Goal: Task Accomplishment & Management: Manage account settings

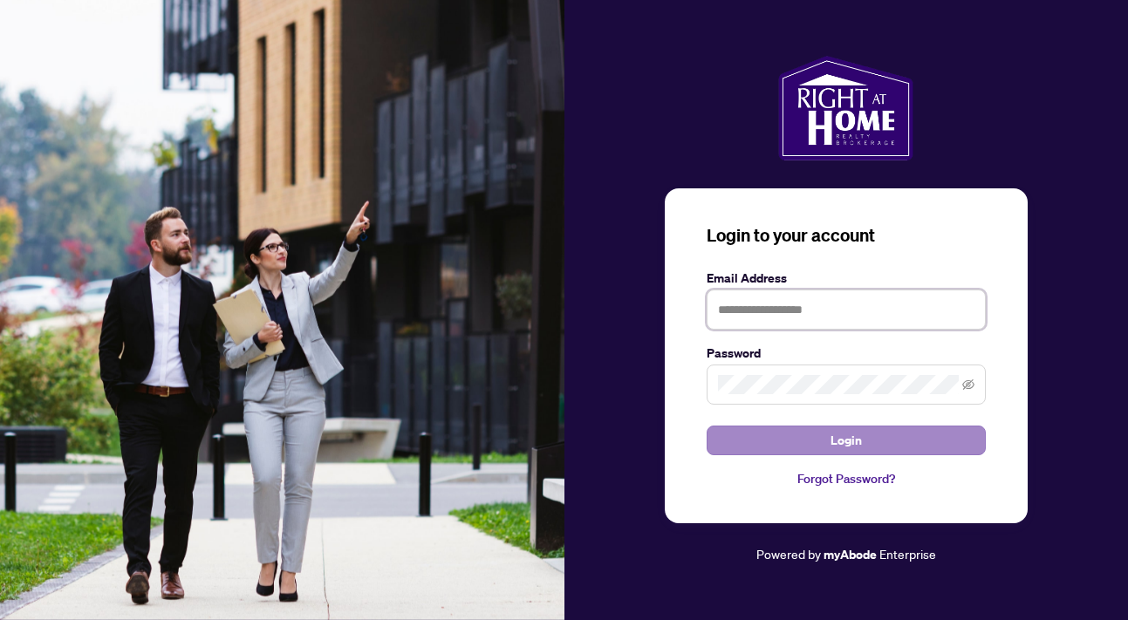
type input "**********"
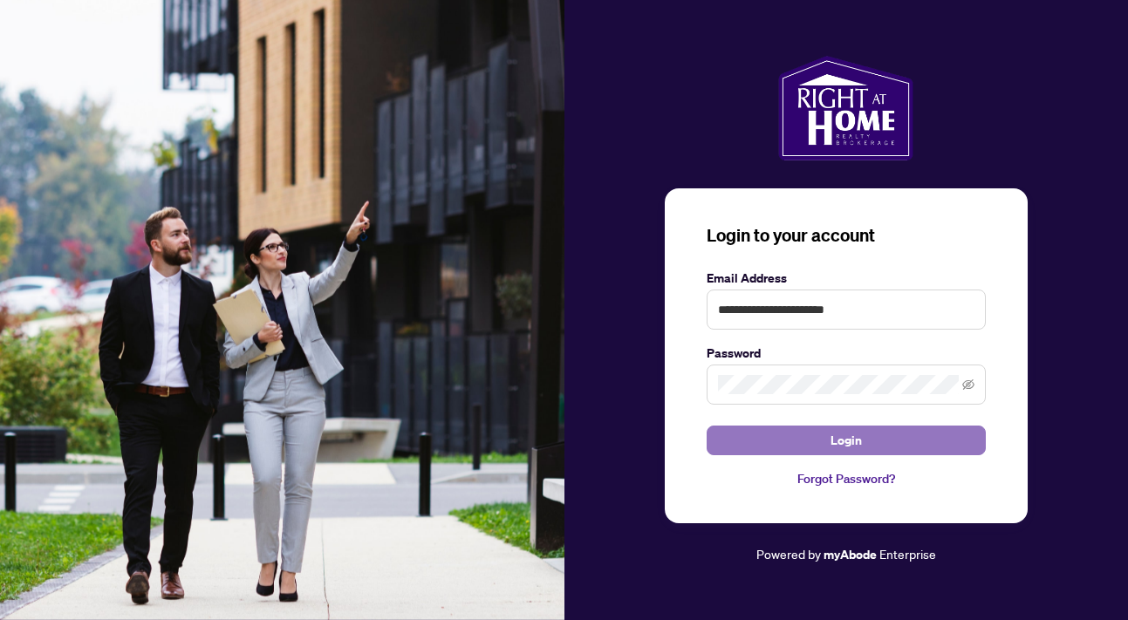
click at [774, 445] on button "Login" at bounding box center [845, 441] width 279 height 30
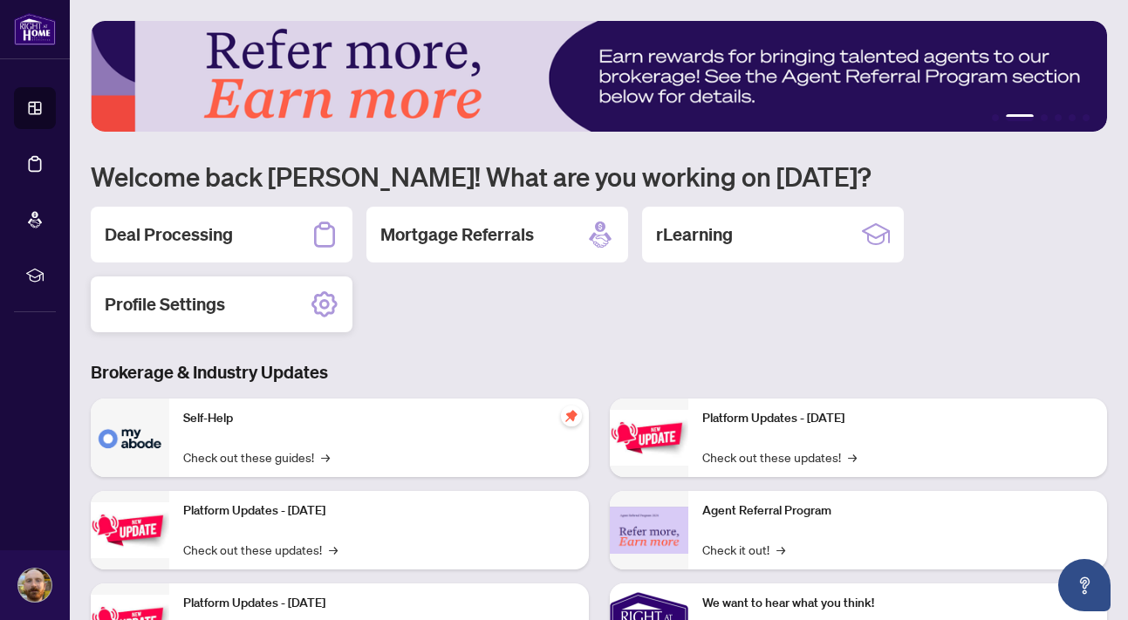
click at [244, 303] on div "Profile Settings" at bounding box center [222, 304] width 262 height 56
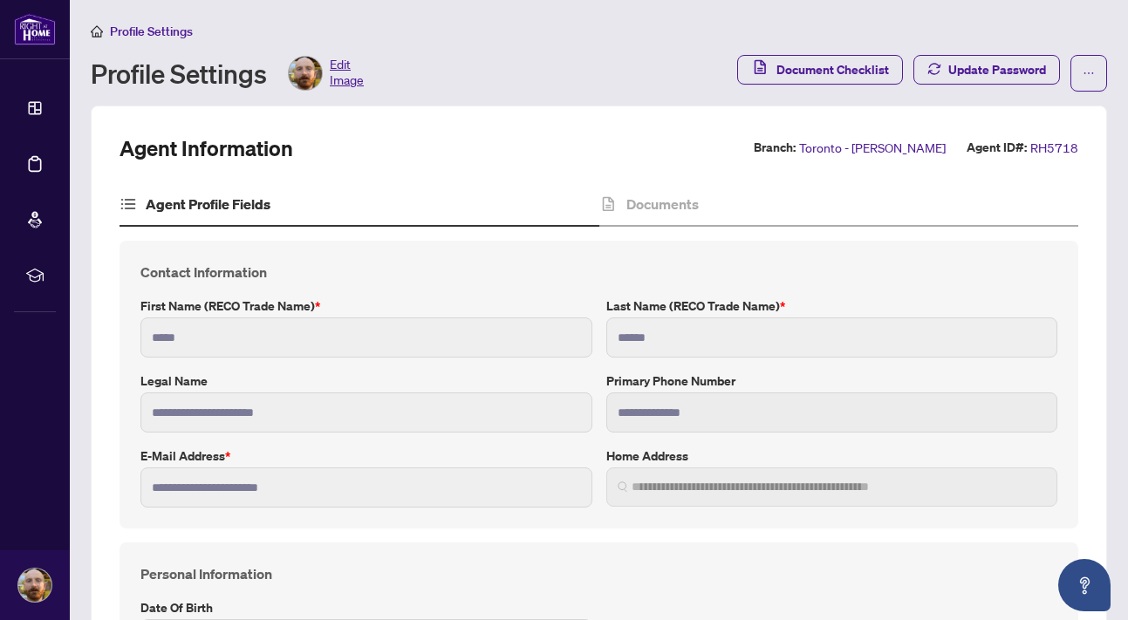
type input "**********"
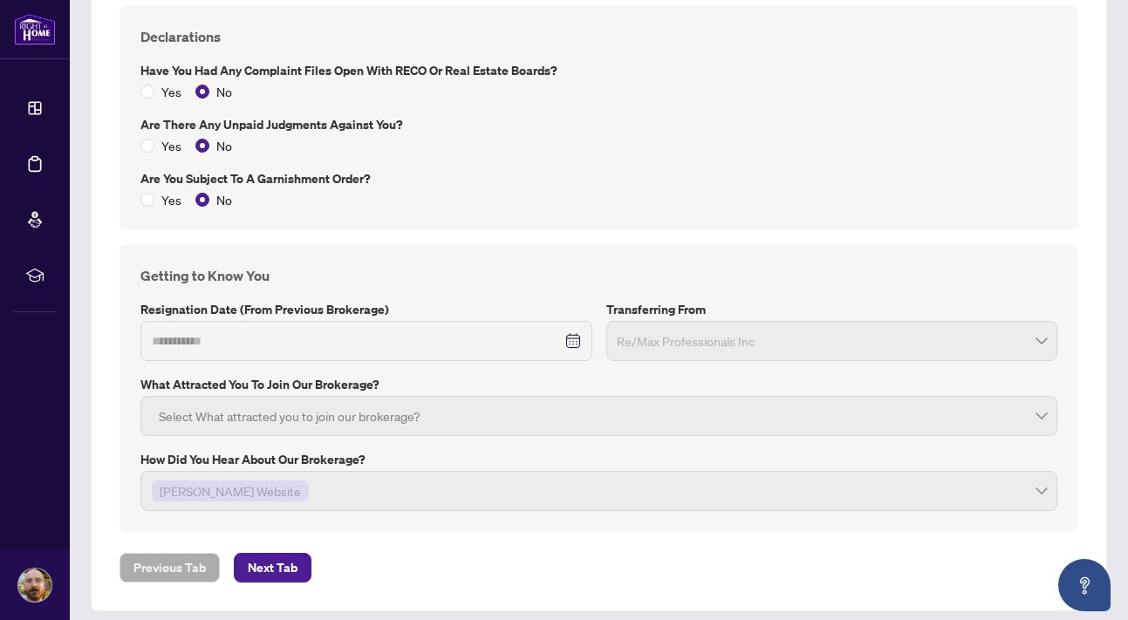
scroll to position [2533, 0]
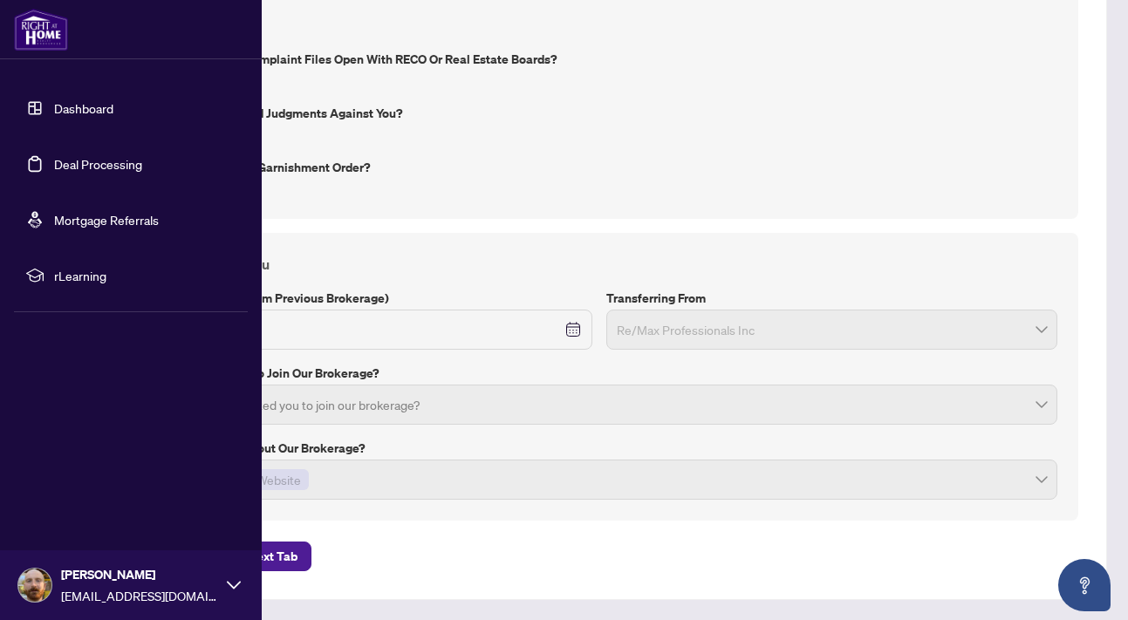
click at [62, 107] on link "Dashboard" at bounding box center [83, 108] width 59 height 16
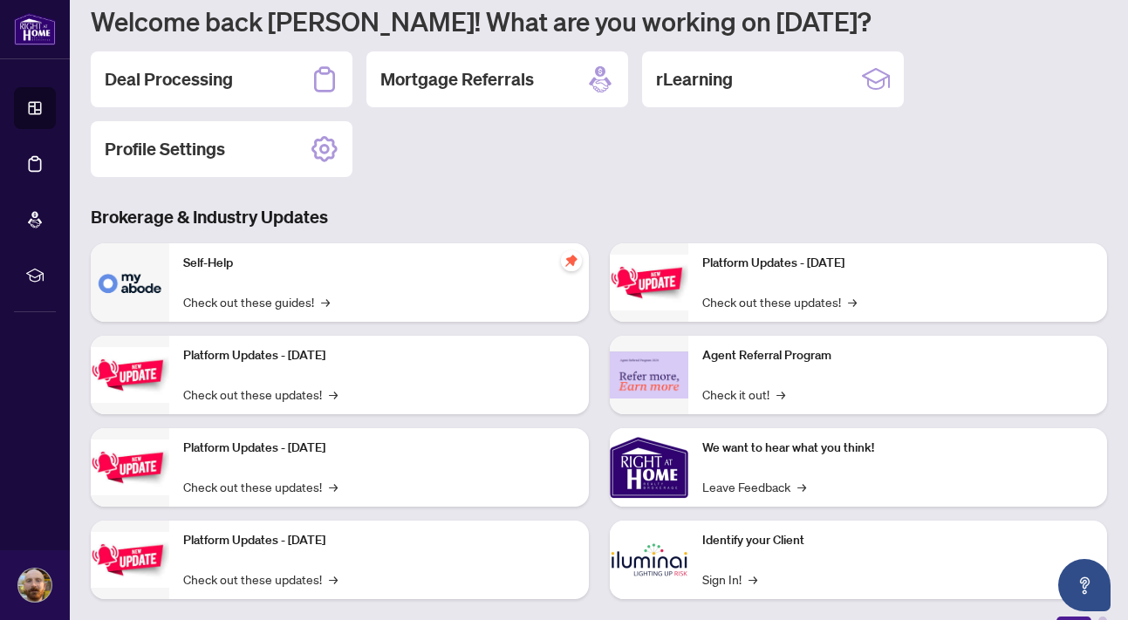
scroll to position [181, 0]
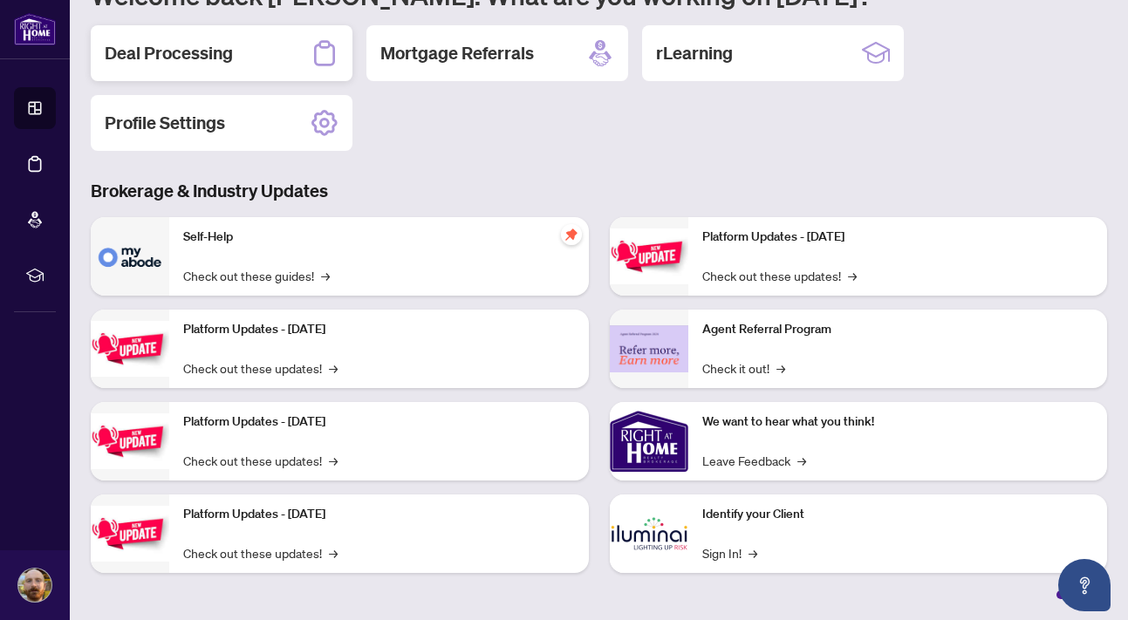
click at [265, 62] on div "Deal Processing" at bounding box center [222, 53] width 262 height 56
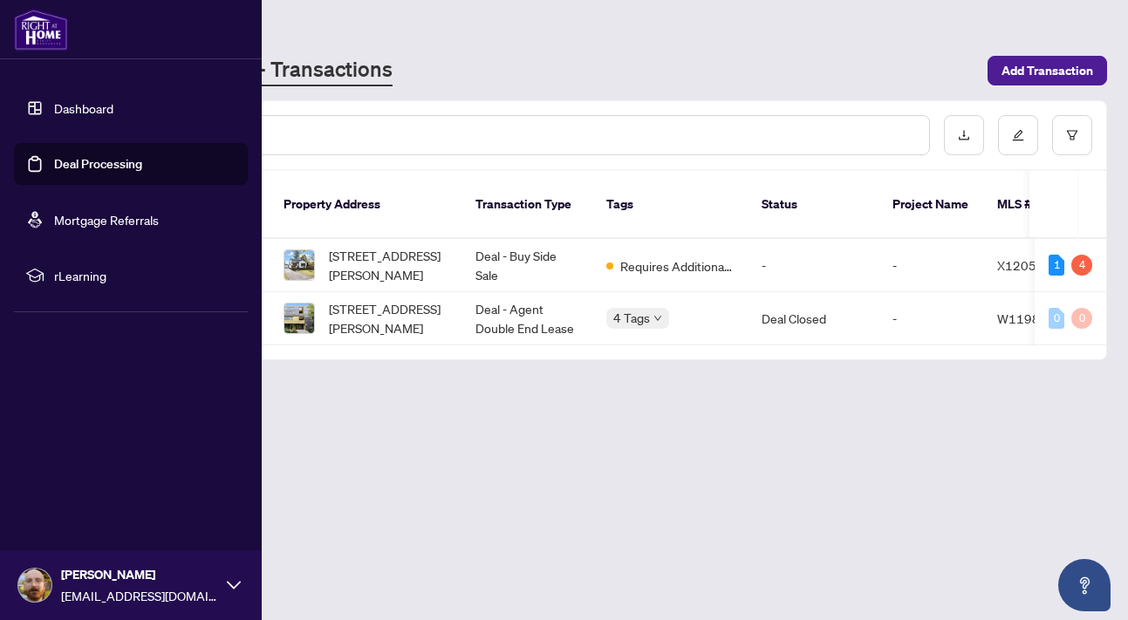
click at [58, 282] on span "rLearning" at bounding box center [144, 275] width 181 height 19
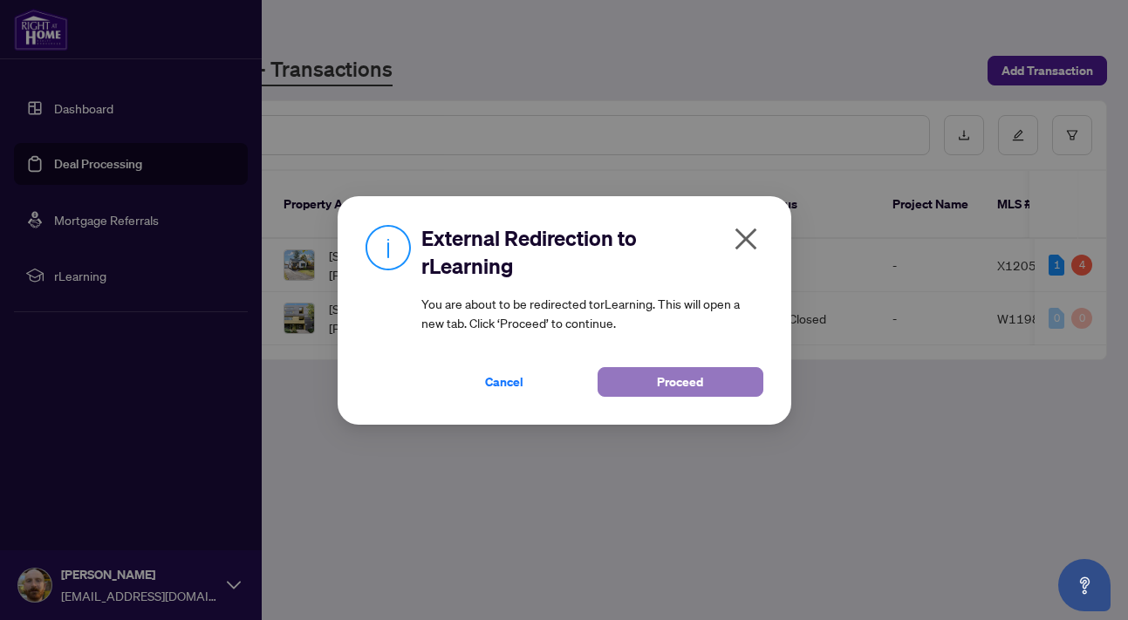
click at [659, 388] on button "Proceed" at bounding box center [680, 382] width 166 height 30
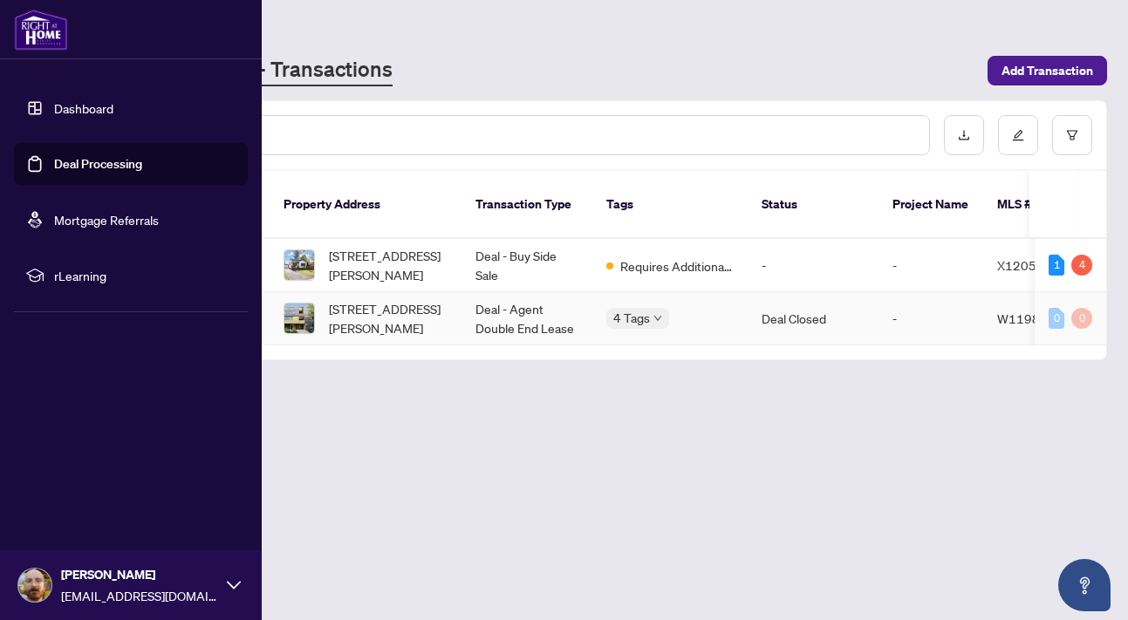
click at [859, 312] on td "Deal Closed" at bounding box center [812, 318] width 131 height 53
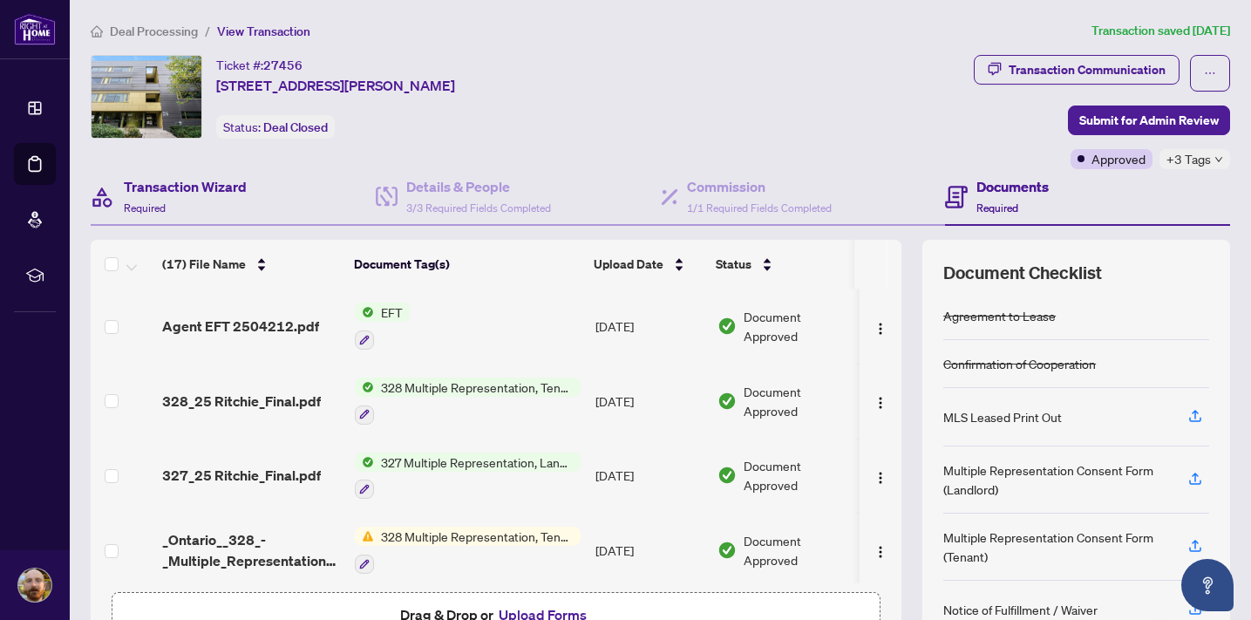
scroll to position [1, 0]
click at [272, 124] on span "Deal Closed" at bounding box center [295, 127] width 65 height 16
click at [1127, 56] on button "button" at bounding box center [1210, 72] width 40 height 37
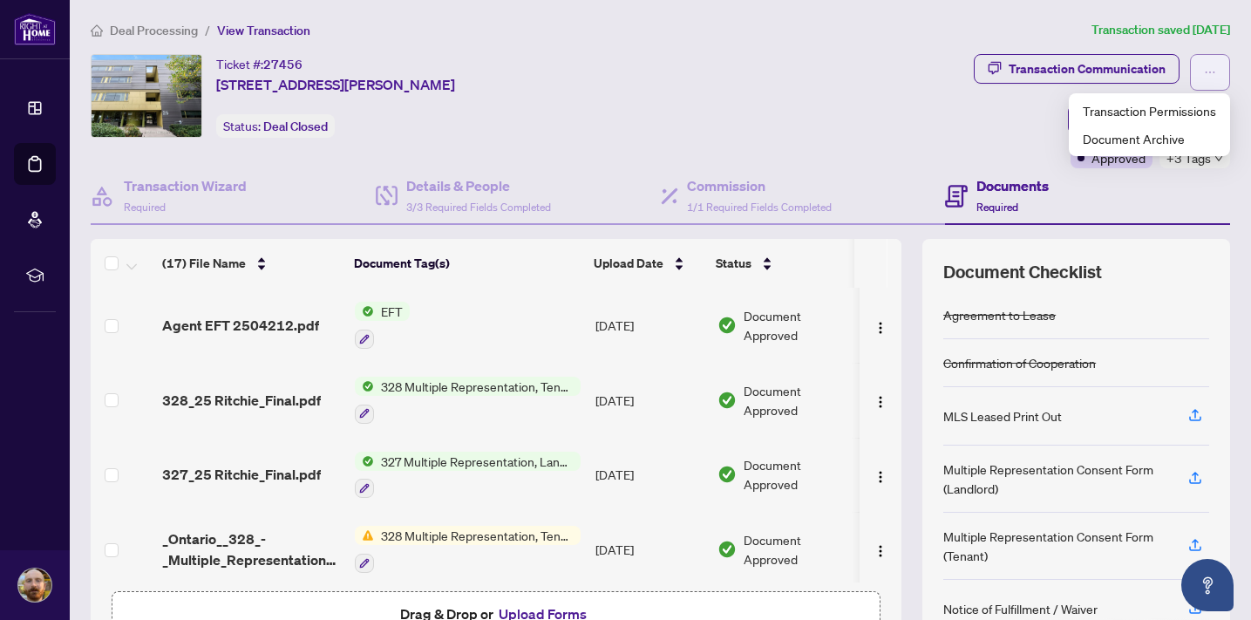
click at [1127, 57] on button "button" at bounding box center [1210, 72] width 40 height 37
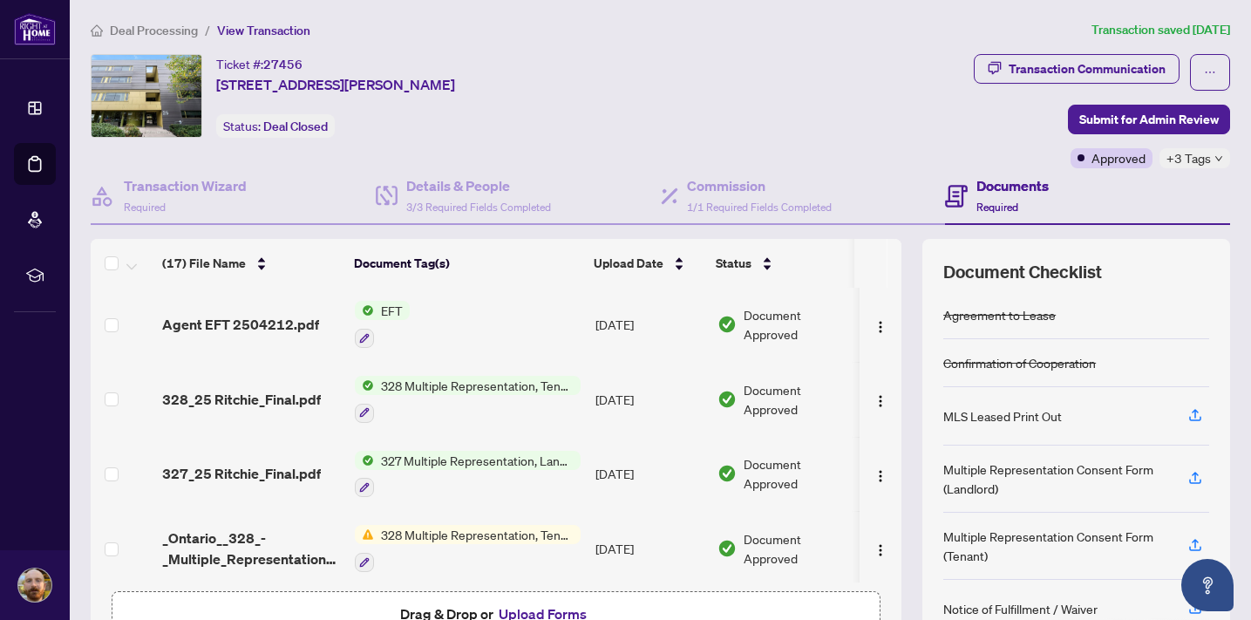
scroll to position [0, 0]
